Goal: Navigation & Orientation: Find specific page/section

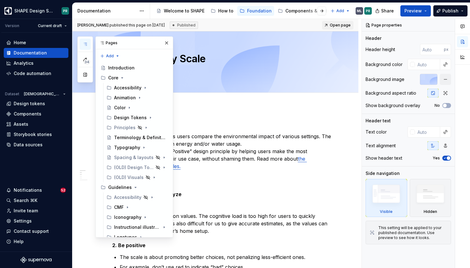
scroll to position [139, 0]
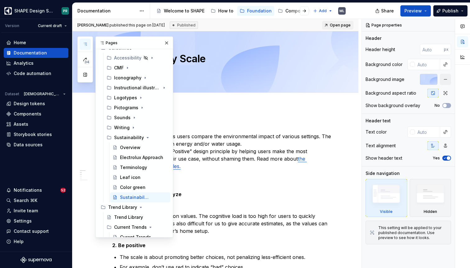
type textarea "*"
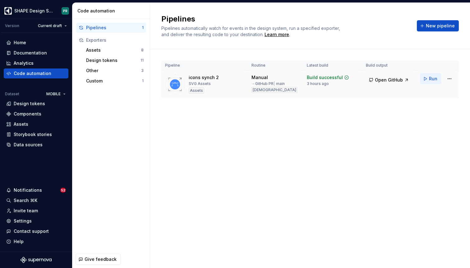
click at [429, 78] on span "Run" at bounding box center [433, 79] width 8 height 6
click at [30, 121] on div "Assets" at bounding box center [36, 124] width 60 height 6
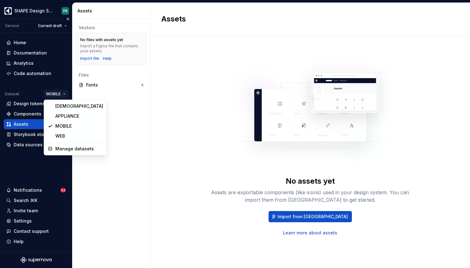
click at [47, 90] on html "SHAPE Design System PR Version Current draft Home Documentation Analytics Code …" at bounding box center [235, 134] width 470 height 268
click at [72, 106] on div "[DEMOGRAPHIC_DATA]" at bounding box center [79, 106] width 48 height 6
